Goal: Task Accomplishment & Management: Manage account settings

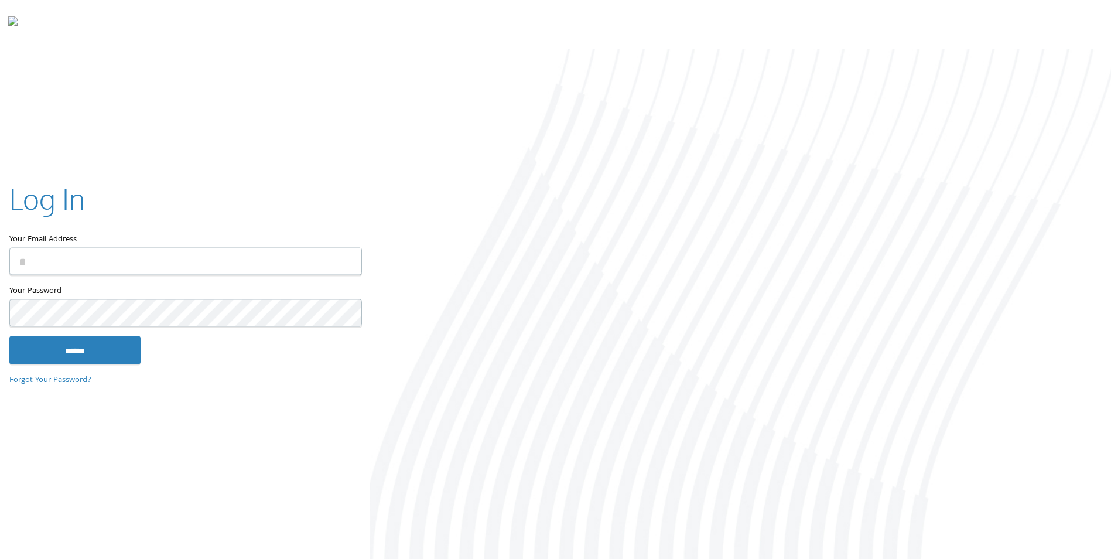
type input "**********"
click at [101, 348] on input "******" at bounding box center [74, 350] width 131 height 28
click at [116, 356] on input "******" at bounding box center [74, 350] width 131 height 28
type input "**********"
